Goal: Use online tool/utility: Utilize a website feature to perform a specific function

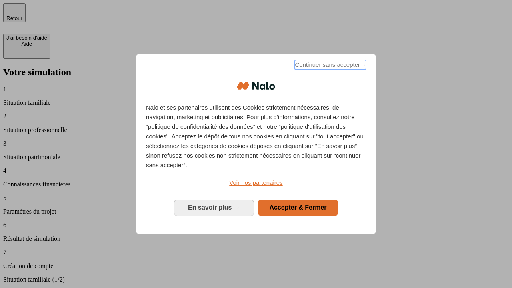
click at [330, 66] on span "Continuer sans accepter →" at bounding box center [330, 65] width 71 height 10
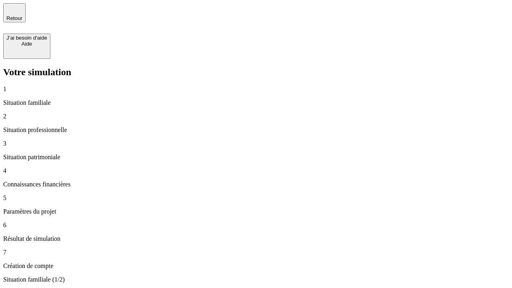
type input "30 000"
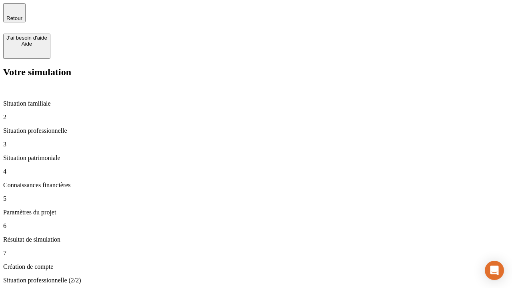
type input "1 000"
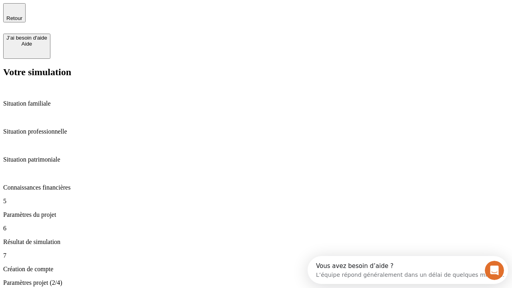
type input "65"
type input "5 000"
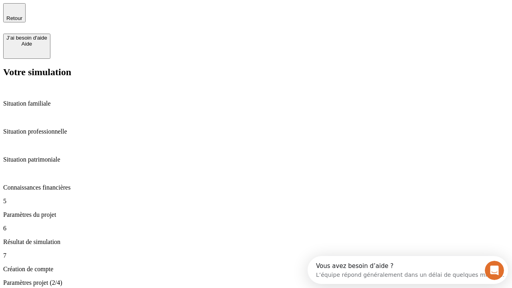
type input "640"
